Goal: Ask a question

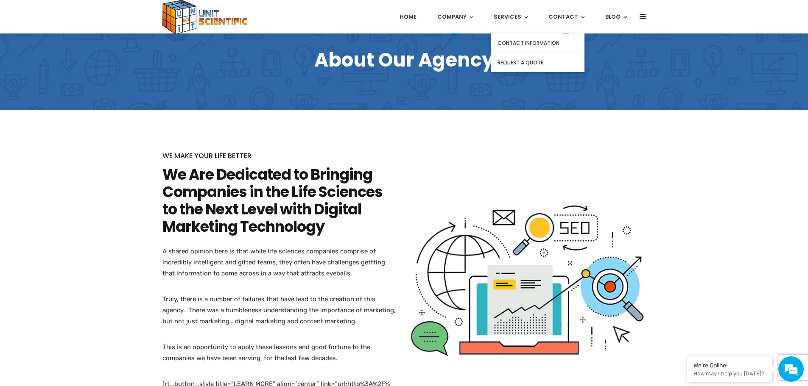
click at [531, 42] on link "Contact Information" at bounding box center [537, 44] width 93 height 20
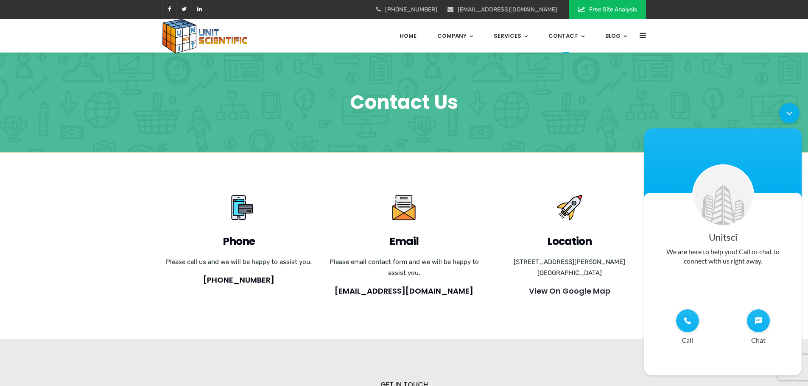
click at [557, 293] on link "View On Google Map" at bounding box center [569, 291] width 81 height 11
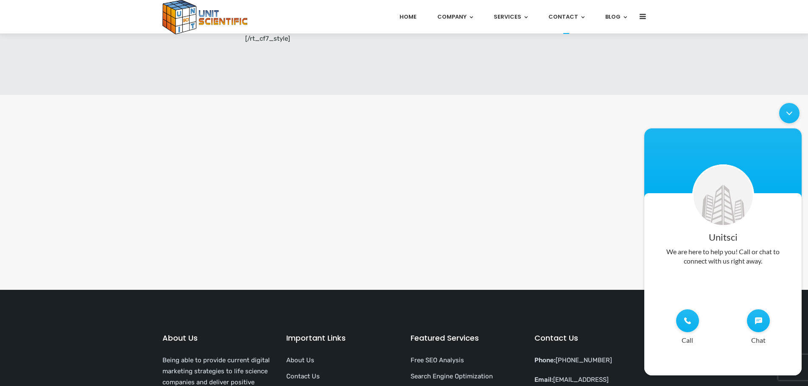
scroll to position [754, 0]
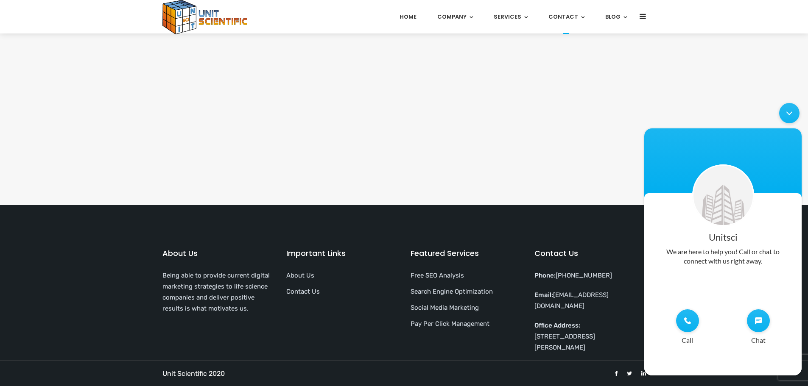
click at [299, 293] on link "Contact Us" at bounding box center [303, 292] width 34 height 8
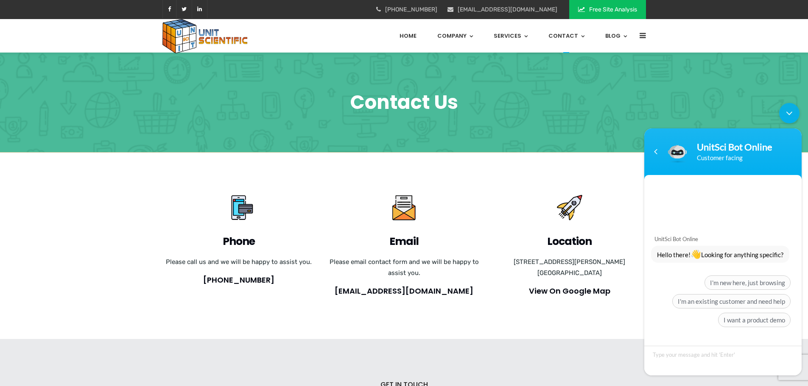
click at [655, 355] on textarea "Type your message and hit 'Enter'" at bounding box center [722, 361] width 157 height 30
type textarea "Yes I have a question about your products."
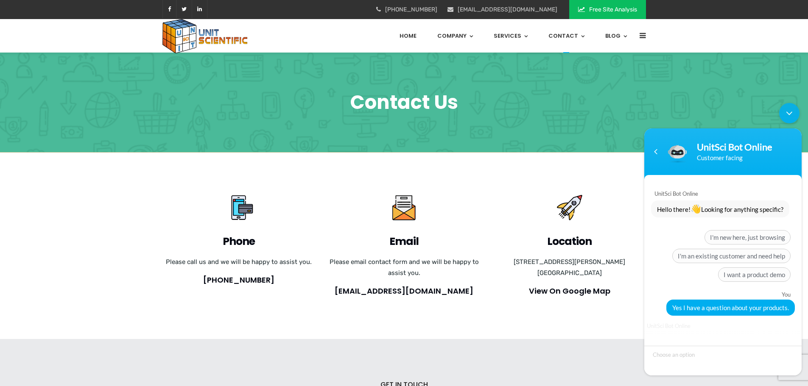
scroll to position [141, 0]
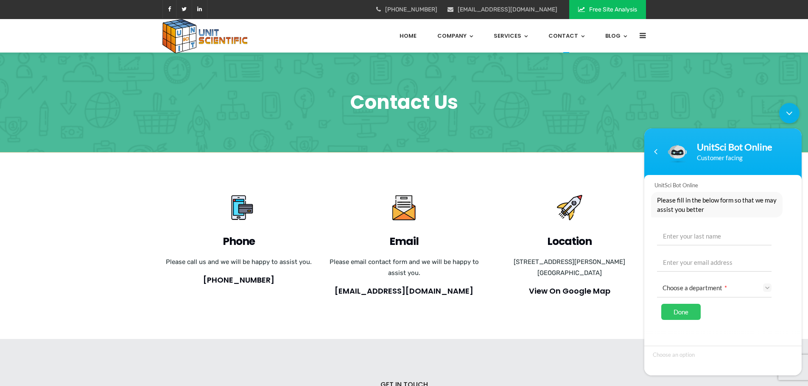
click at [691, 291] on link "Choose a department *" at bounding box center [717, 287] width 109 height 19
click at [676, 238] on input "text" at bounding box center [714, 235] width 115 height 20
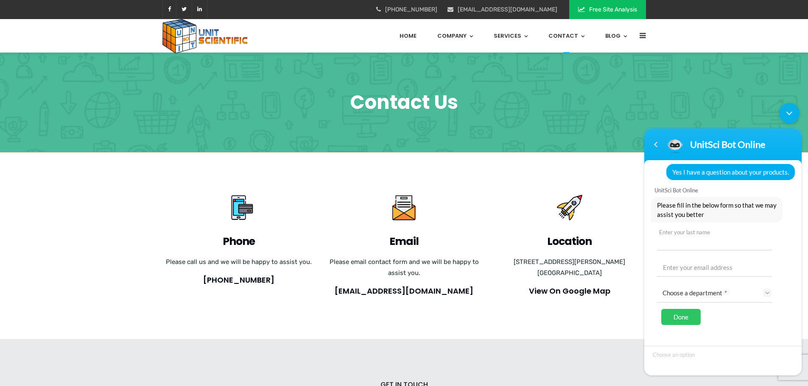
scroll to position [126, 0]
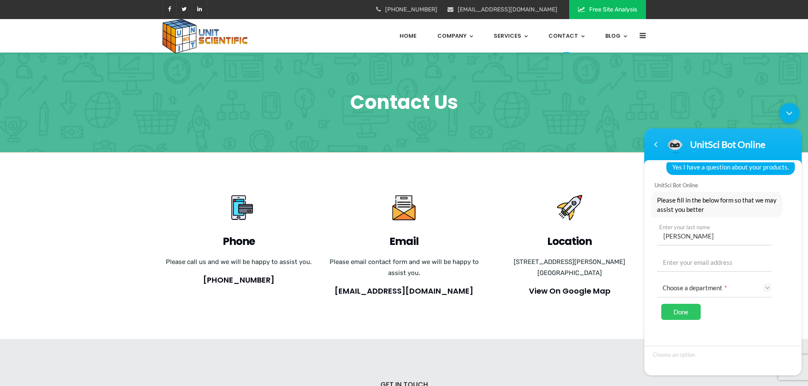
type input "Odom"
click at [668, 264] on input "text" at bounding box center [714, 262] width 115 height 20
type input "donovancasey8899@gmail.com"
click at [693, 287] on link "Choose a department *" at bounding box center [717, 287] width 109 height 19
click at [691, 318] on li "Technical Available" at bounding box center [714, 322] width 108 height 12
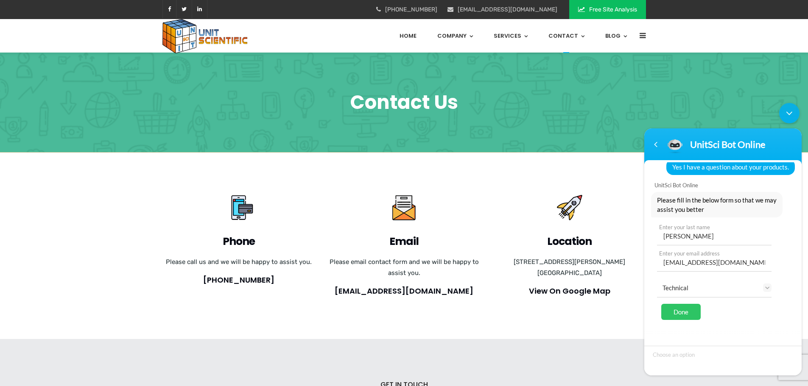
click at [672, 310] on div "Done" at bounding box center [680, 312] width 39 height 16
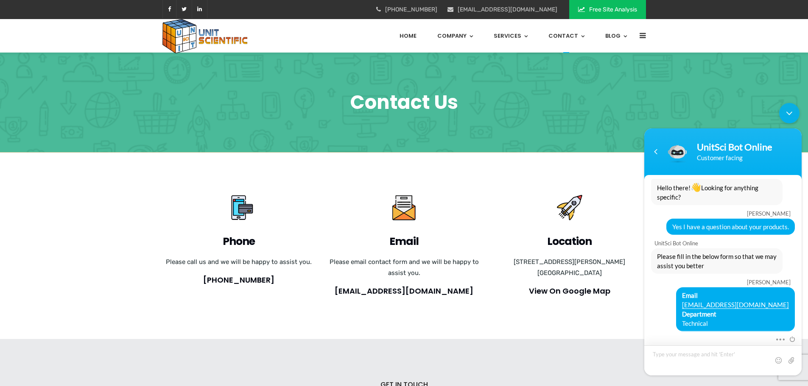
scroll to position [121, 0]
